Goal: Task Accomplishment & Management: Complete application form

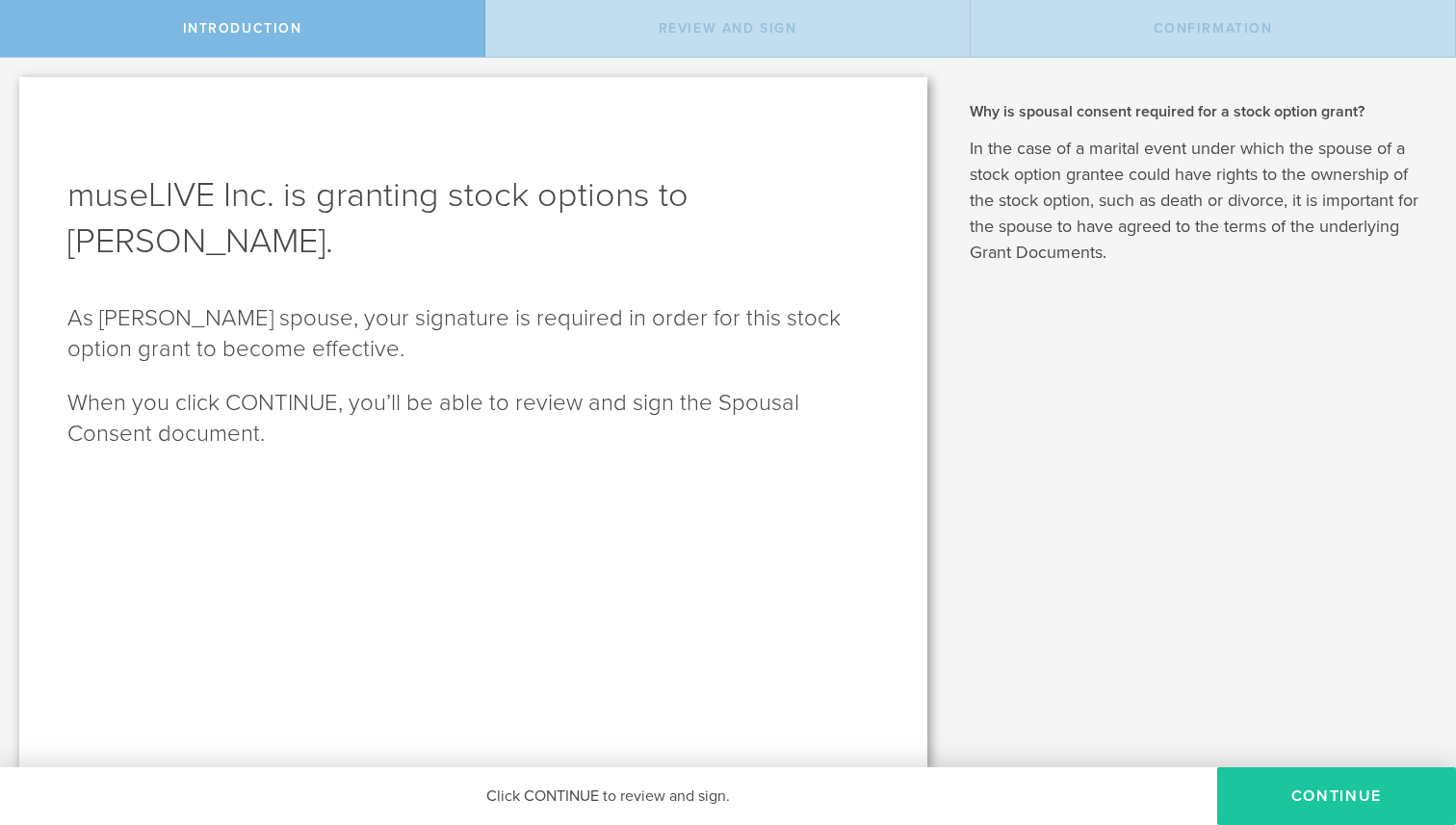
click at [1316, 809] on button "Continue" at bounding box center [1336, 797] width 239 height 58
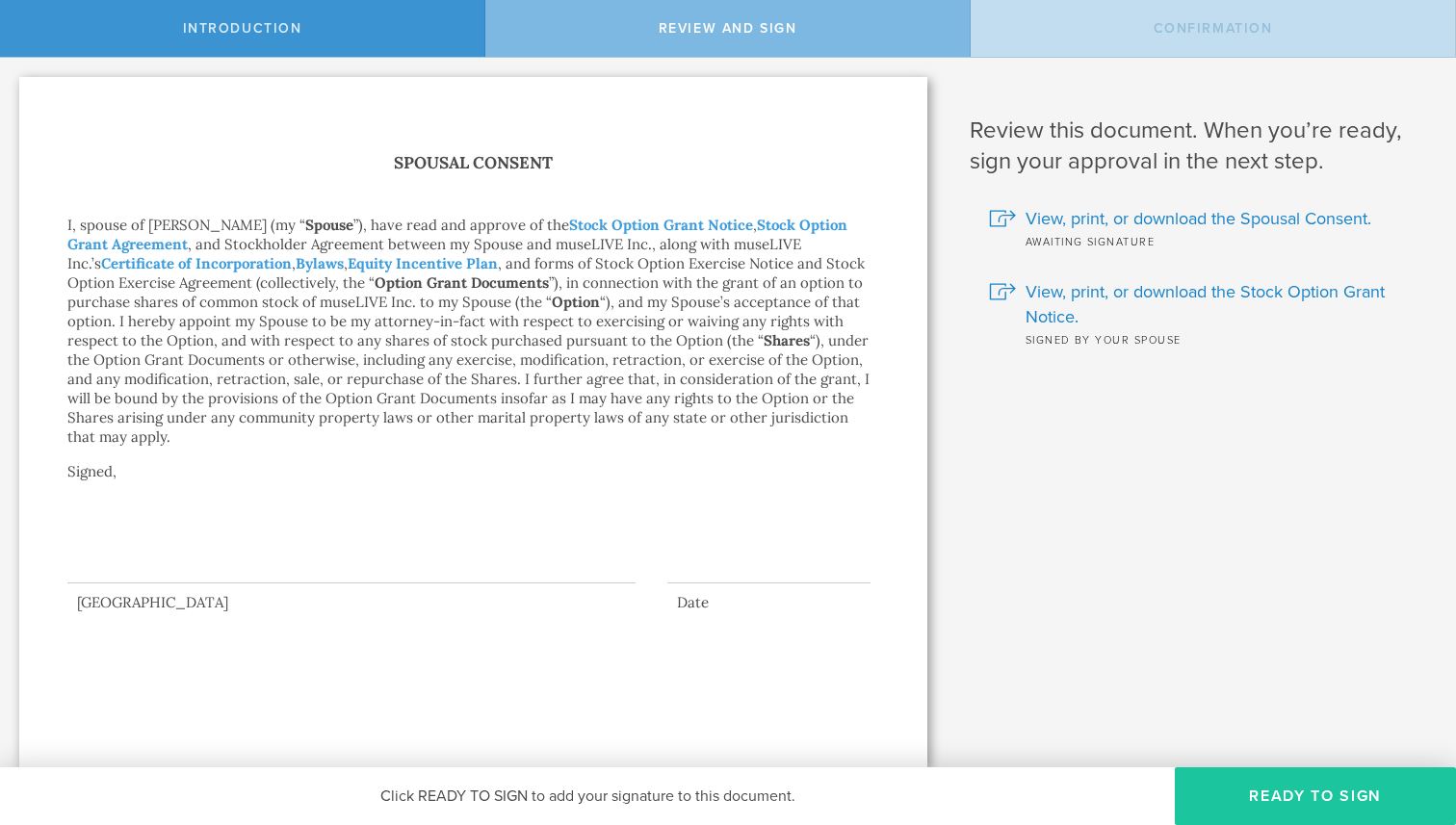
click at [1328, 782] on button "Ready to Sign" at bounding box center [1315, 797] width 281 height 58
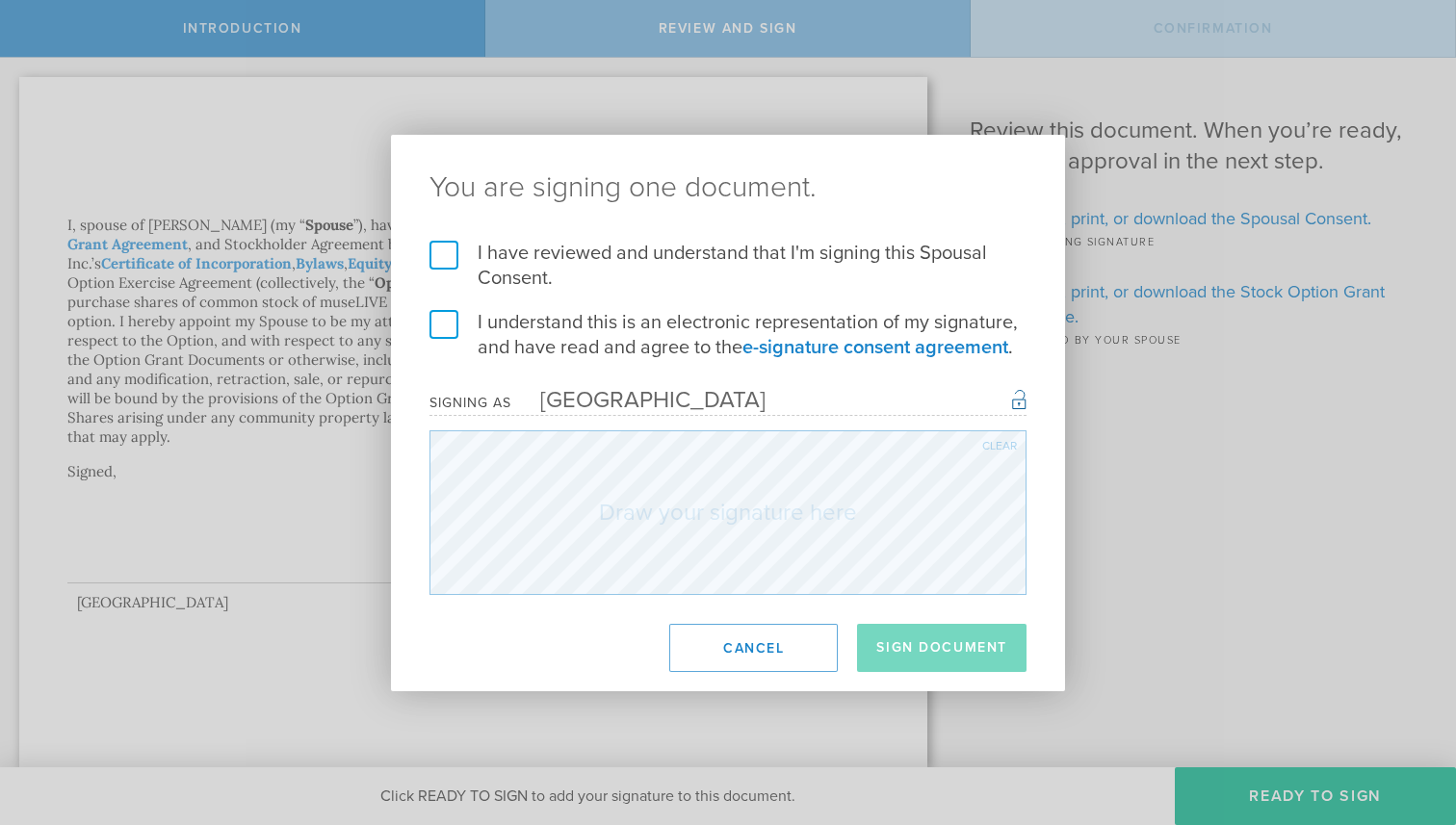
click at [434, 253] on label "I have reviewed and understand that I'm signing this Spousal Consent." at bounding box center [728, 266] width 597 height 50
click at [0, 0] on input "I have reviewed and understand that I'm signing this Spousal Consent." at bounding box center [0, 0] width 0 height 0
click at [444, 317] on label "I understand this is an electronic representation of my signature, and have rea…" at bounding box center [728, 335] width 597 height 50
click at [0, 0] on input "I understand this is an electronic representation of my signature, and have rea…" at bounding box center [0, 0] width 0 height 0
click at [943, 661] on button "Sign Document" at bounding box center [941, 648] width 169 height 48
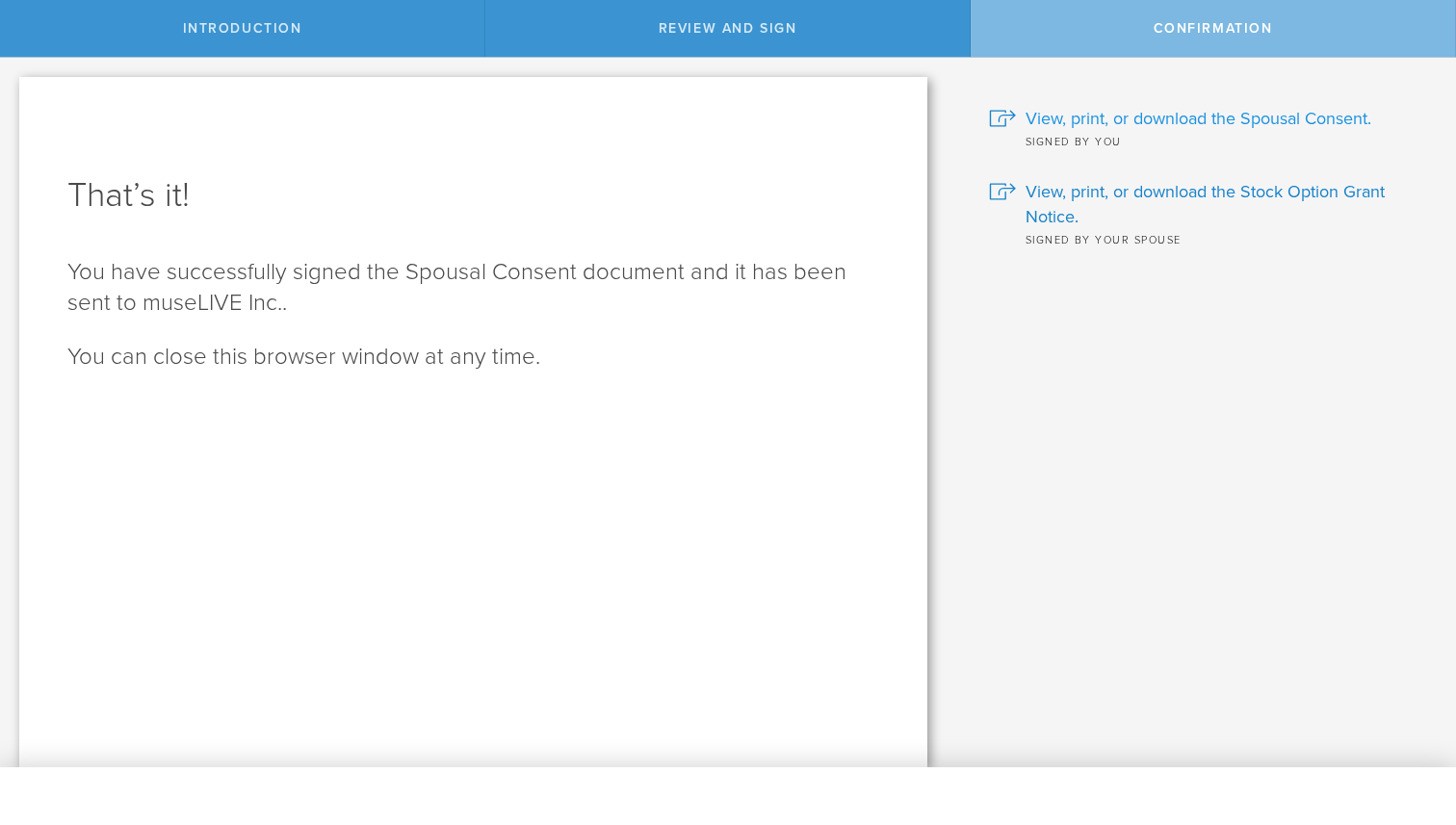
click at [1080, 120] on span "View, print, or download the Spousal Consent." at bounding box center [1199, 119] width 346 height 25
click at [1096, 181] on span "View, print, or download the Stock Option Grant Notice." at bounding box center [1227, 204] width 402 height 50
